Goal: Information Seeking & Learning: Learn about a topic

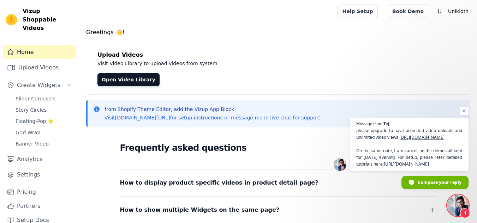
scroll to position [47, 0]
click at [462, 107] on span "Open chat" at bounding box center [464, 111] width 9 height 9
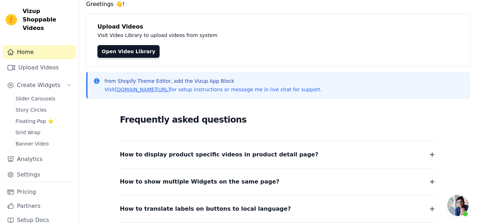
scroll to position [0, 0]
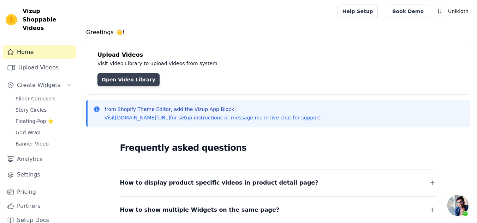
click at [110, 78] on link "Open Video Library" at bounding box center [128, 79] width 62 height 13
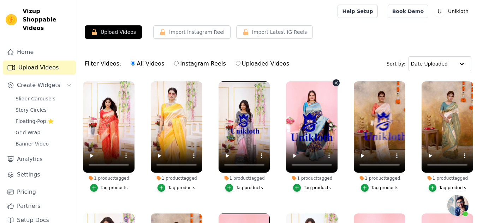
scroll to position [47, 0]
click at [27, 185] on link "Pricing" at bounding box center [39, 192] width 73 height 14
